Goal: Communication & Community: Answer question/provide support

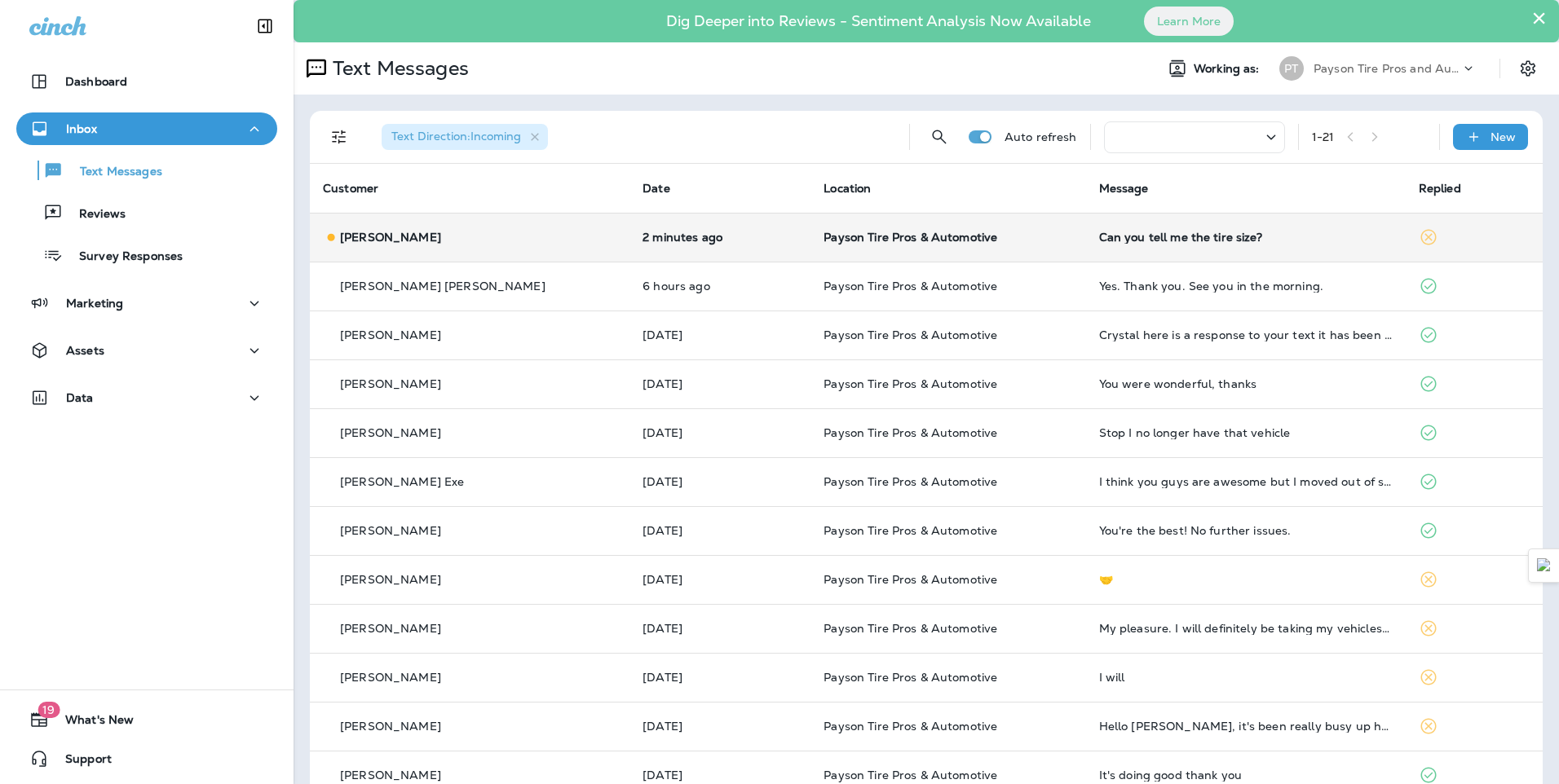
click at [524, 222] on td "[PERSON_NAME]" at bounding box center [470, 237] width 319 height 49
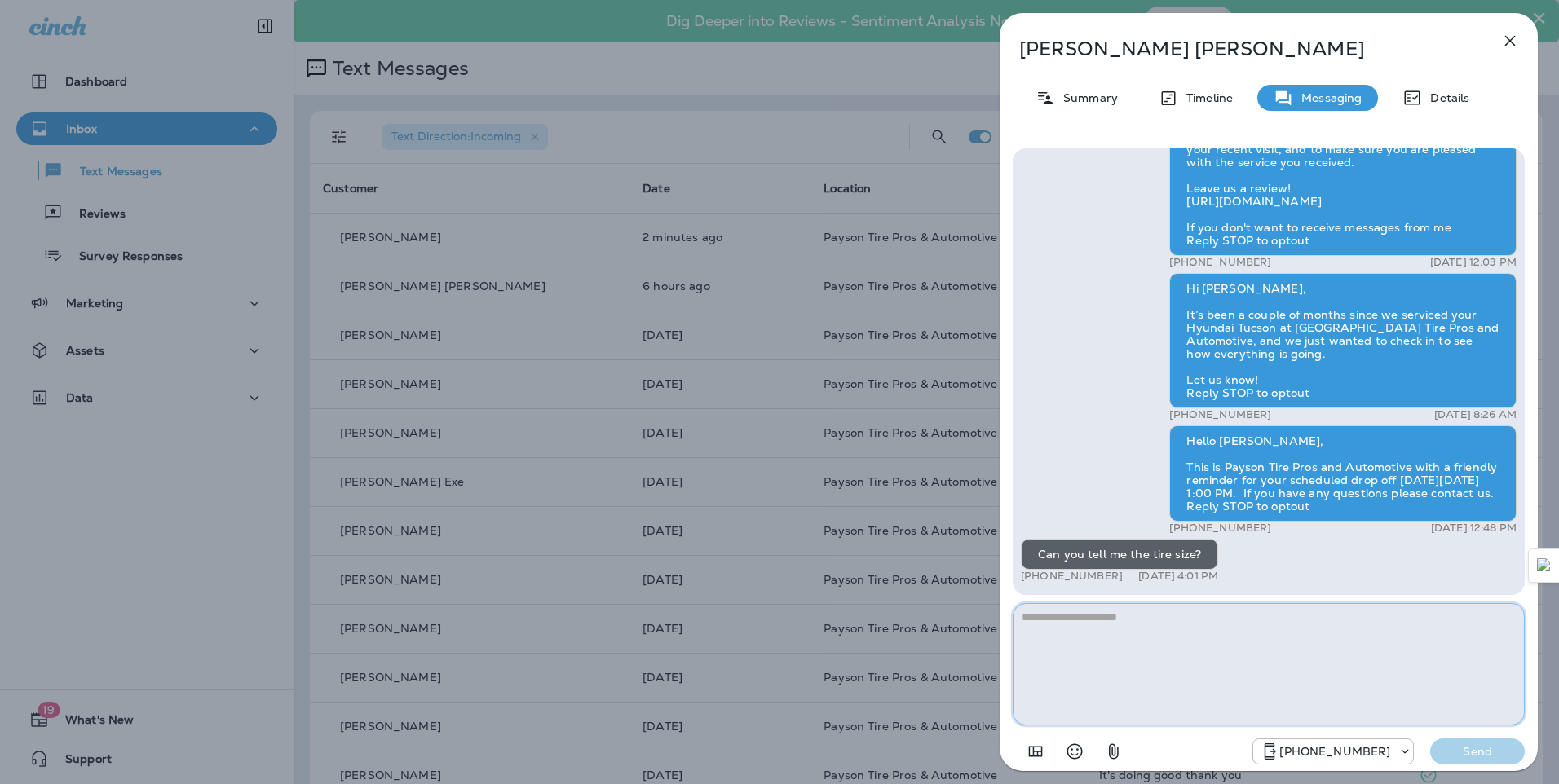
click at [1097, 626] on textarea at bounding box center [1269, 664] width 512 height 122
type textarea "**********"
click at [1463, 743] on button "Send" at bounding box center [1478, 751] width 95 height 26
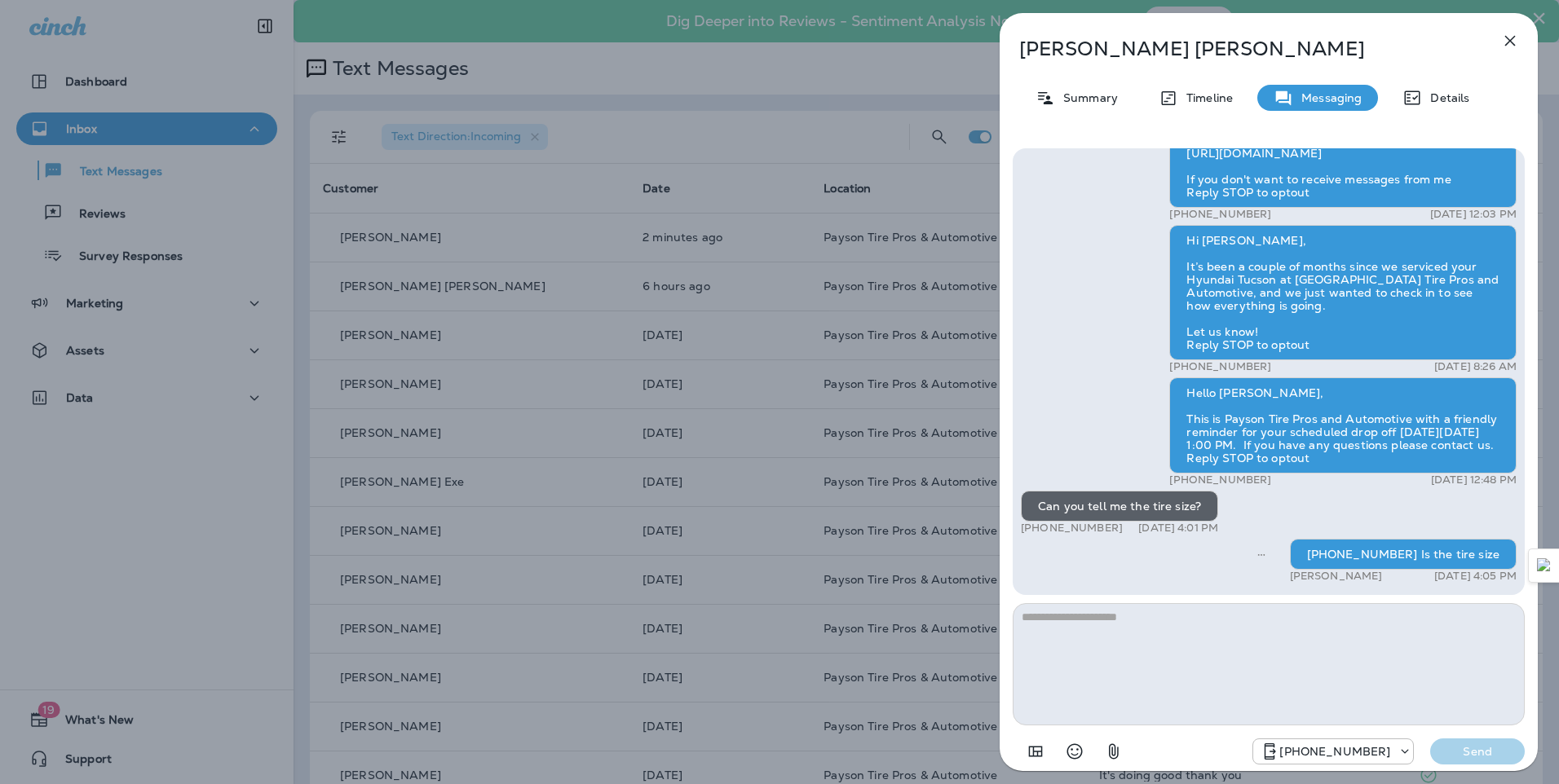
click at [535, 198] on div "[PERSON_NAME] Summary Timeline Messaging Details Hello [PERSON_NAME], Hope all …" at bounding box center [779, 392] width 1559 height 784
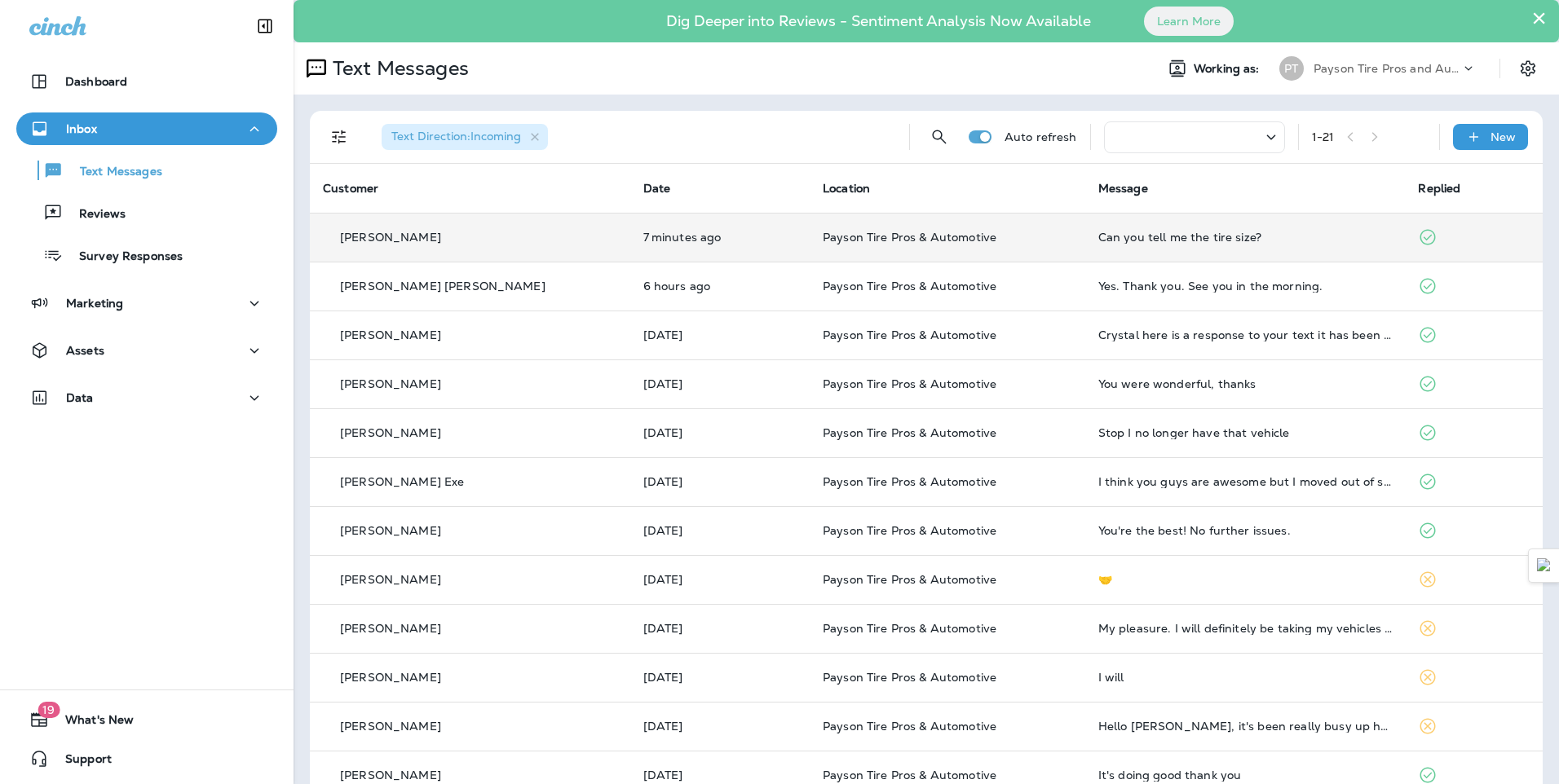
click at [539, 237] on div "[PERSON_NAME]" at bounding box center [470, 237] width 294 height 17
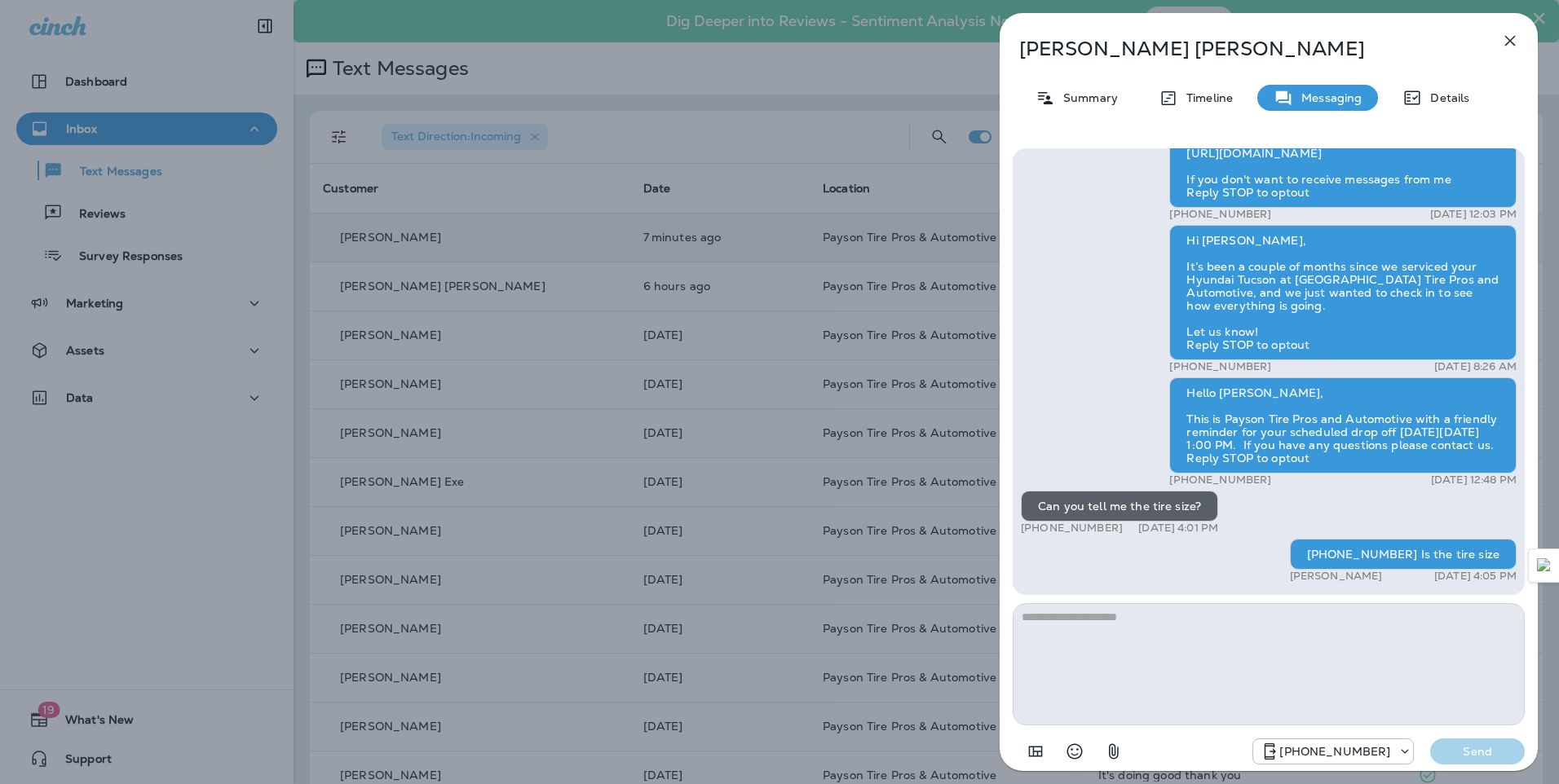
click at [152, 42] on div "[PERSON_NAME] Summary Timeline Messaging Details Hello [PERSON_NAME], Hope all …" at bounding box center [779, 392] width 1559 height 784
